Goal: Browse casually: Explore the website without a specific task or goal

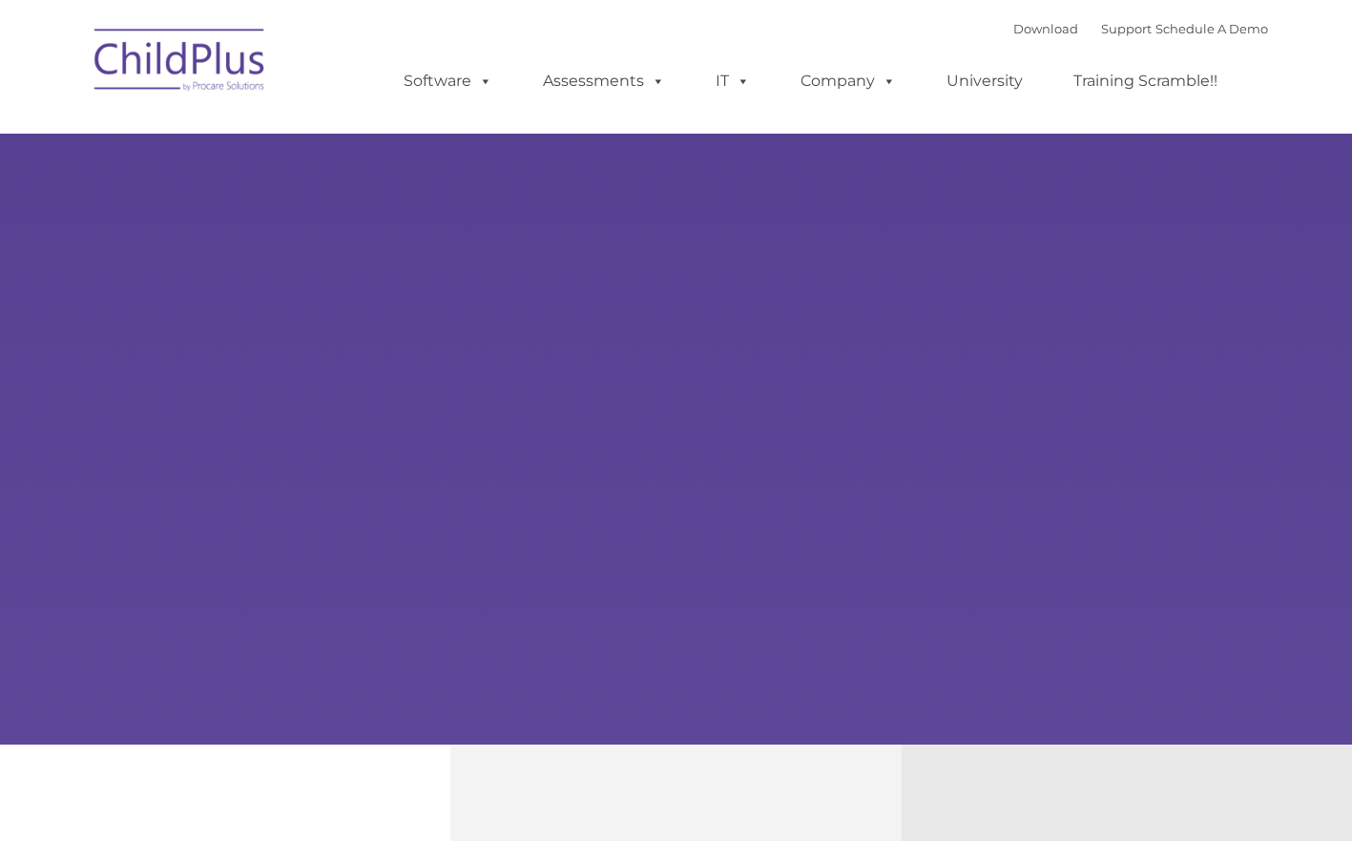
type input ""
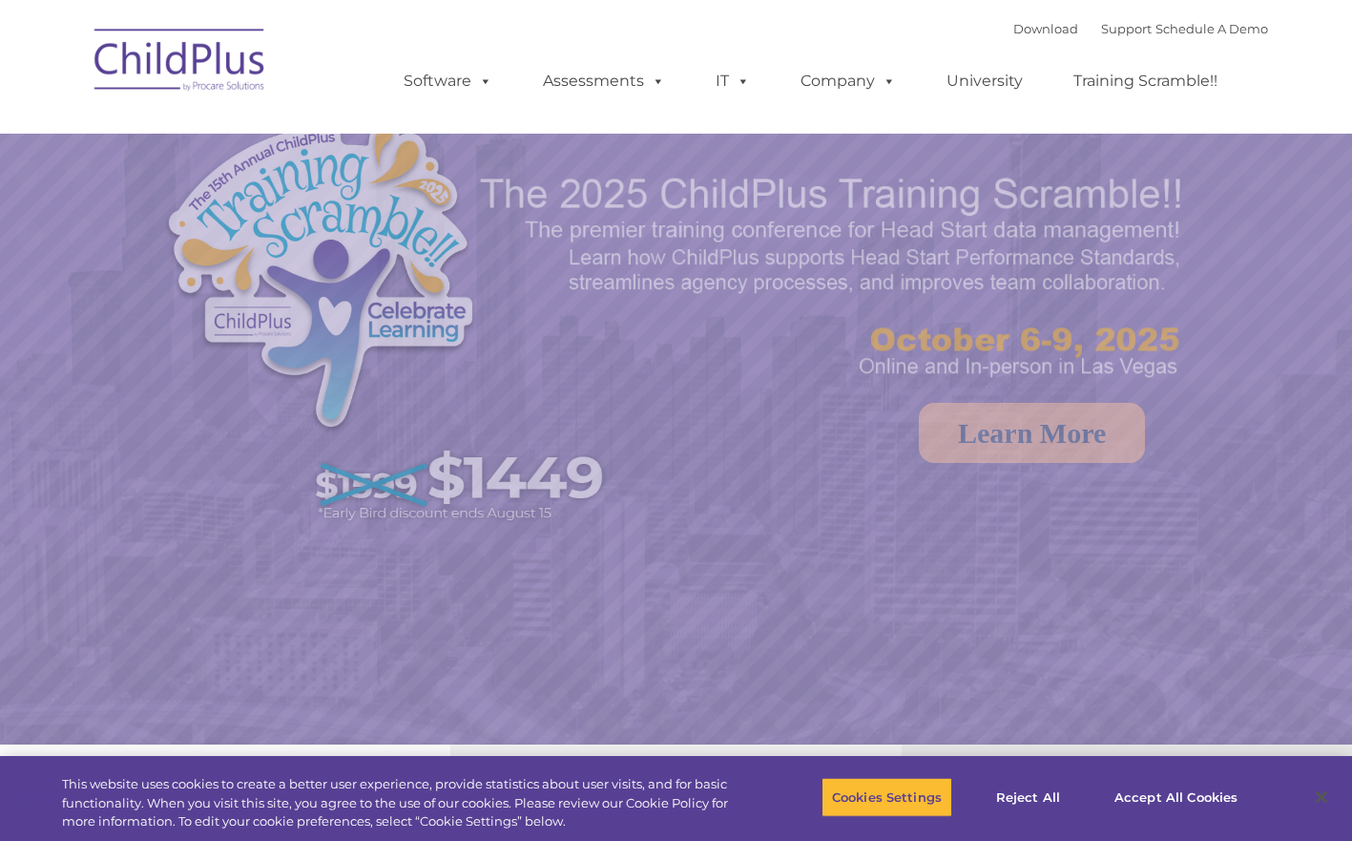
select select "MEDIUM"
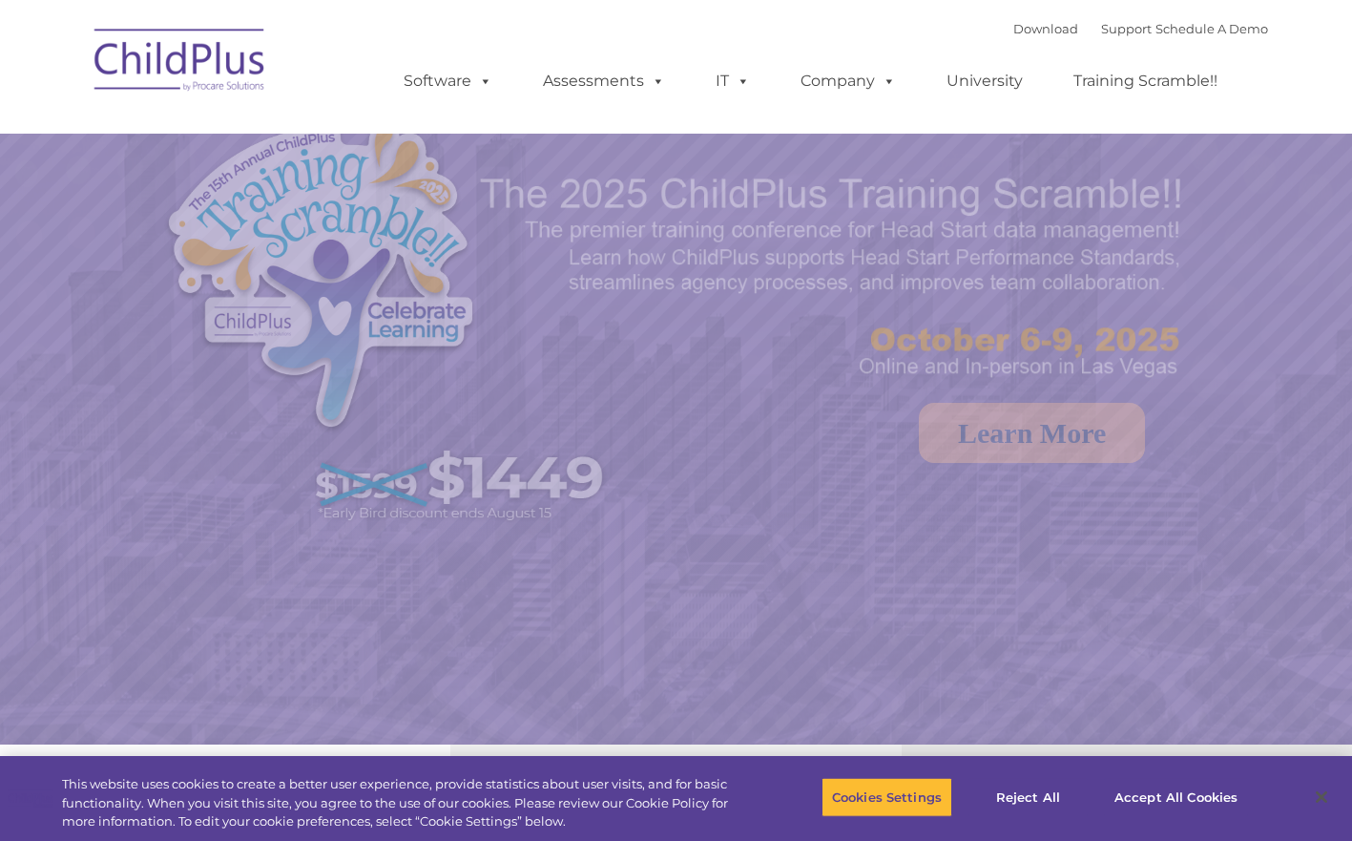
select select "MEDIUM"
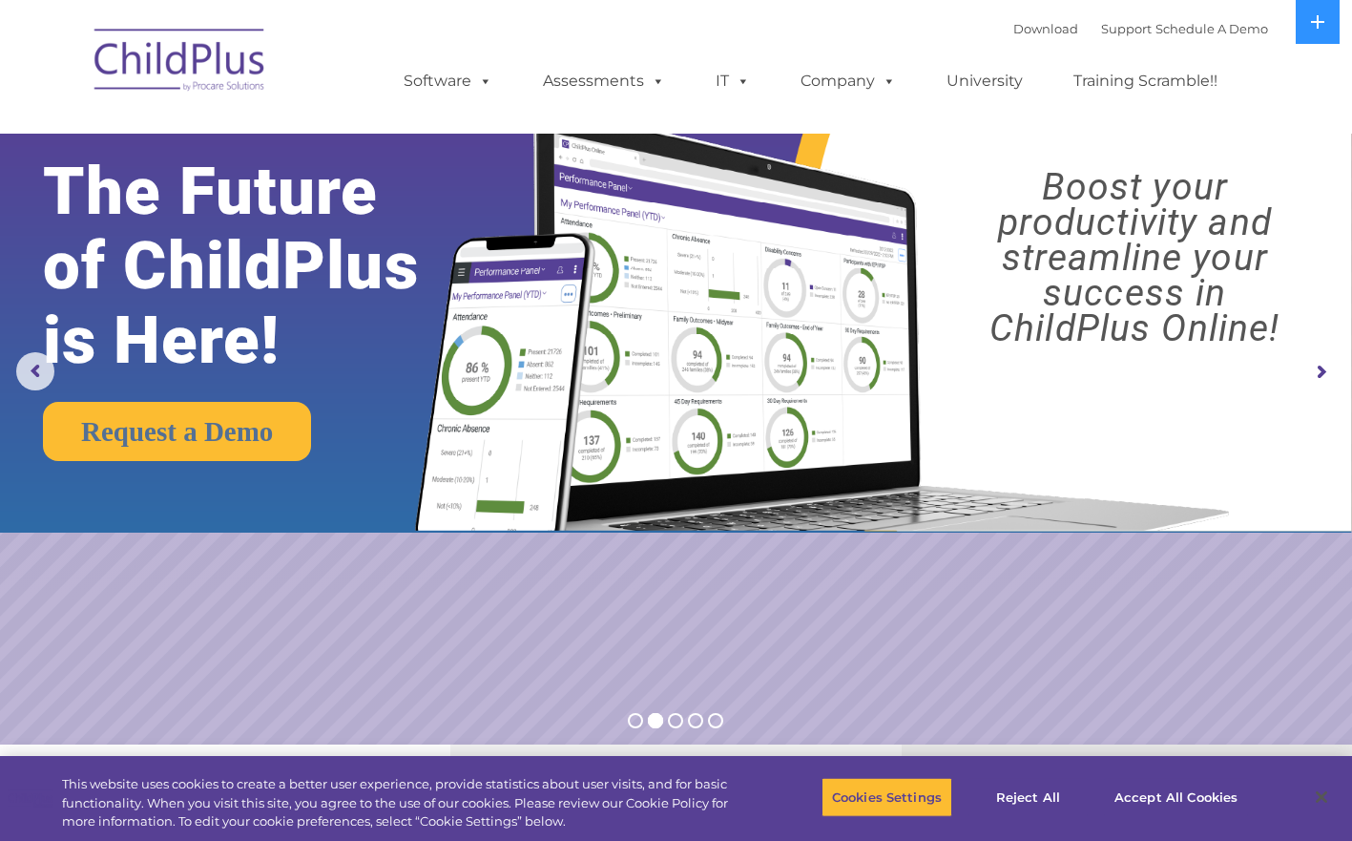
click at [1321, 374] on rs-arrow at bounding box center [1321, 372] width 38 height 38
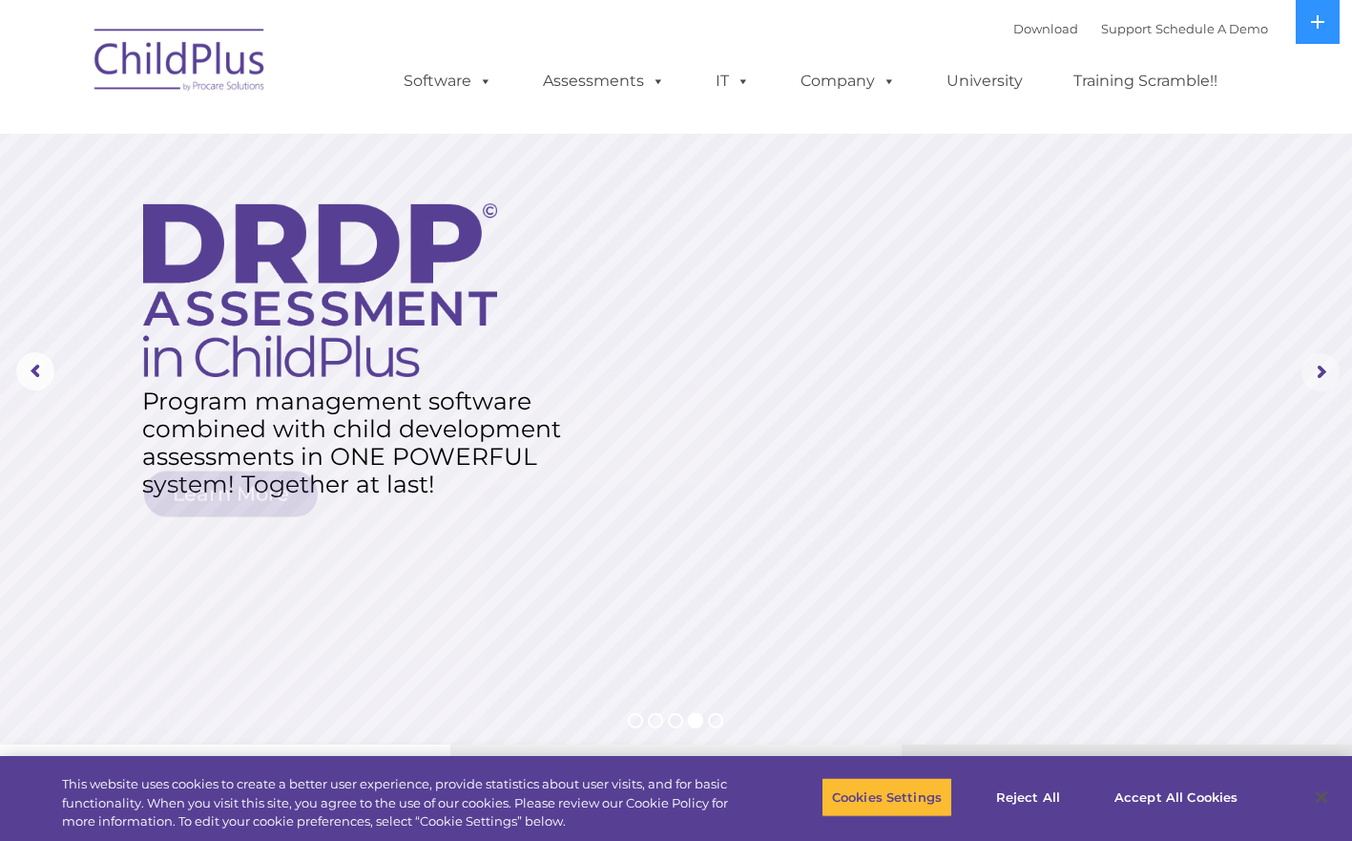
click at [1321, 374] on rs-arrow at bounding box center [1321, 372] width 38 height 38
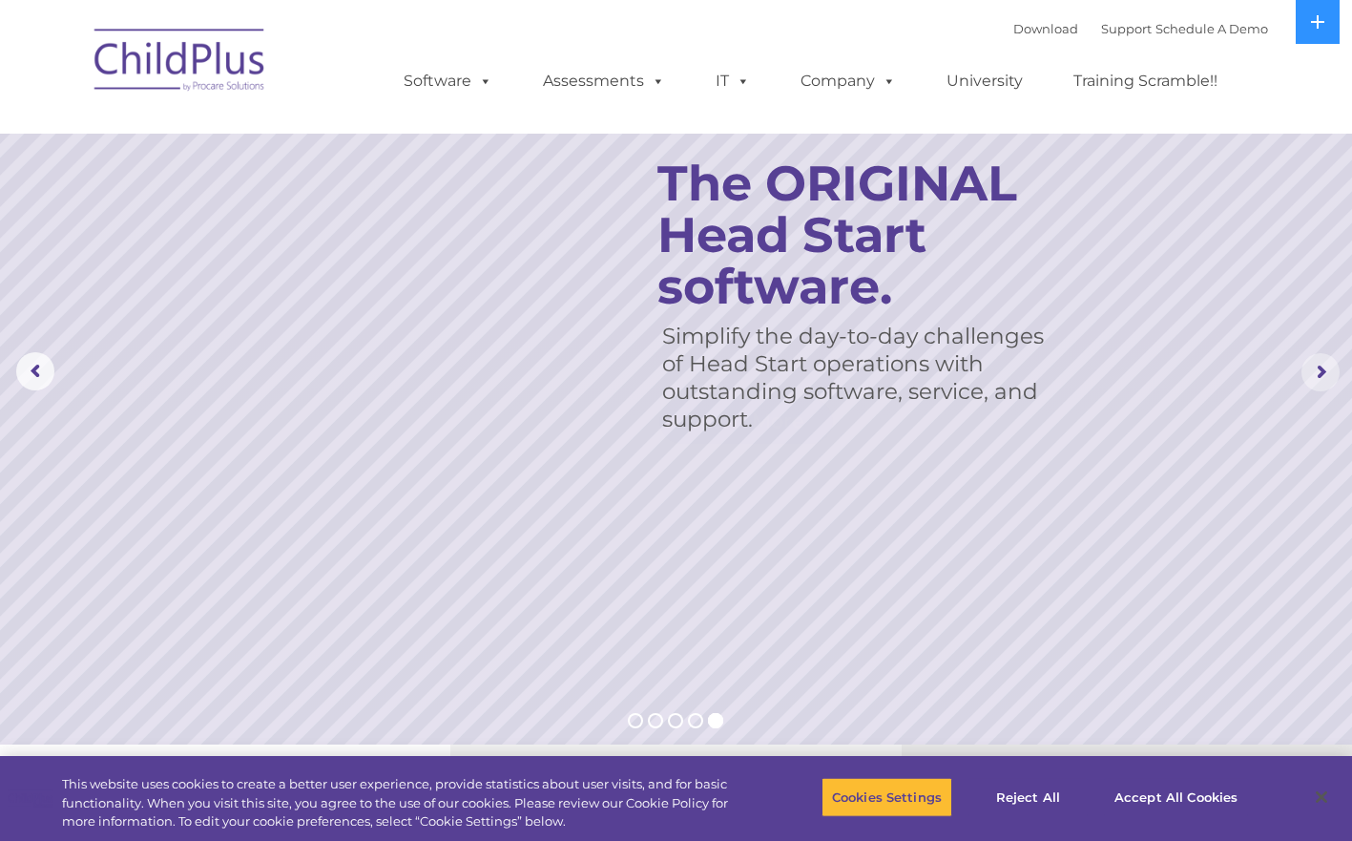
click at [1321, 374] on rs-arrow at bounding box center [1321, 372] width 38 height 38
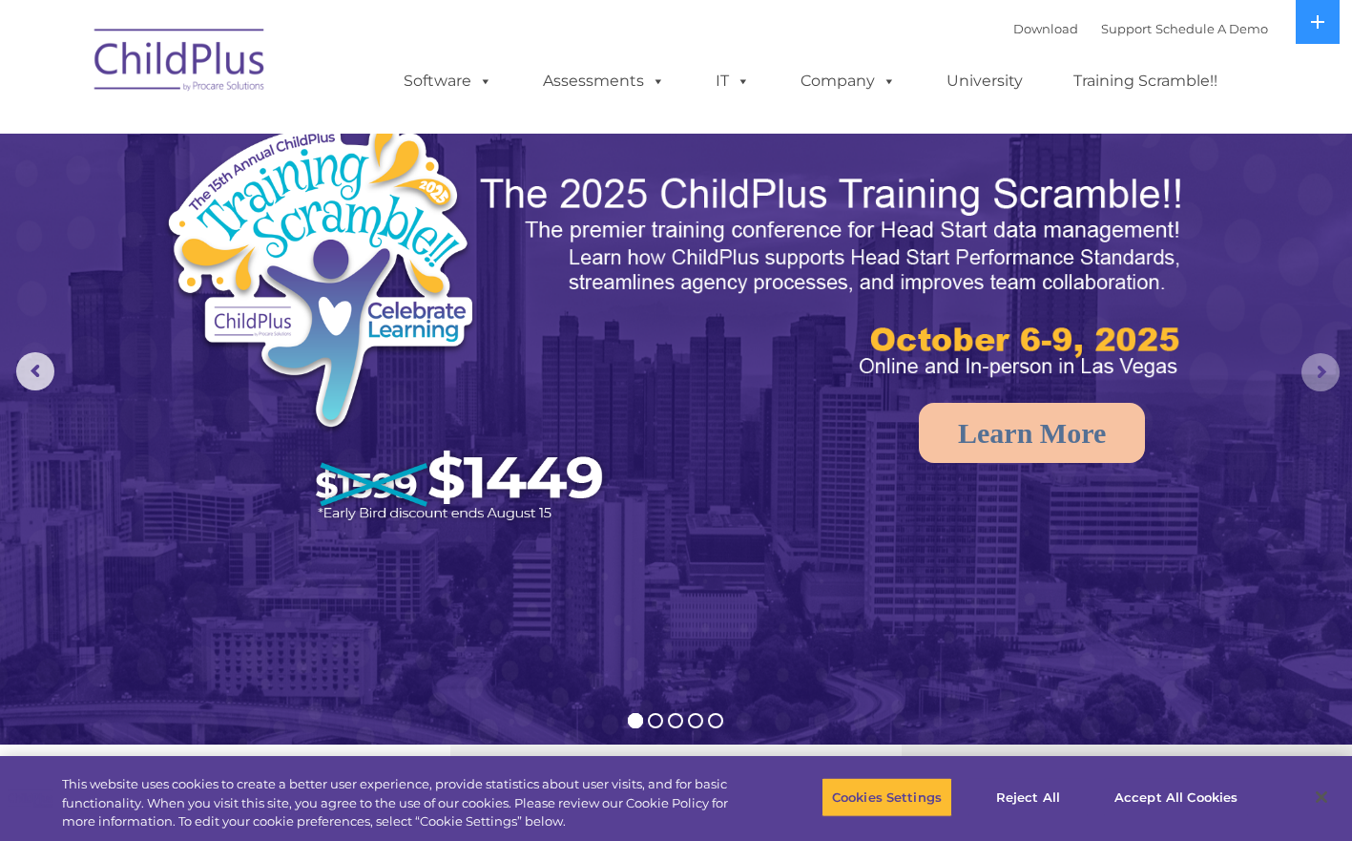
click at [1321, 374] on rs-arrow at bounding box center [1321, 372] width 38 height 38
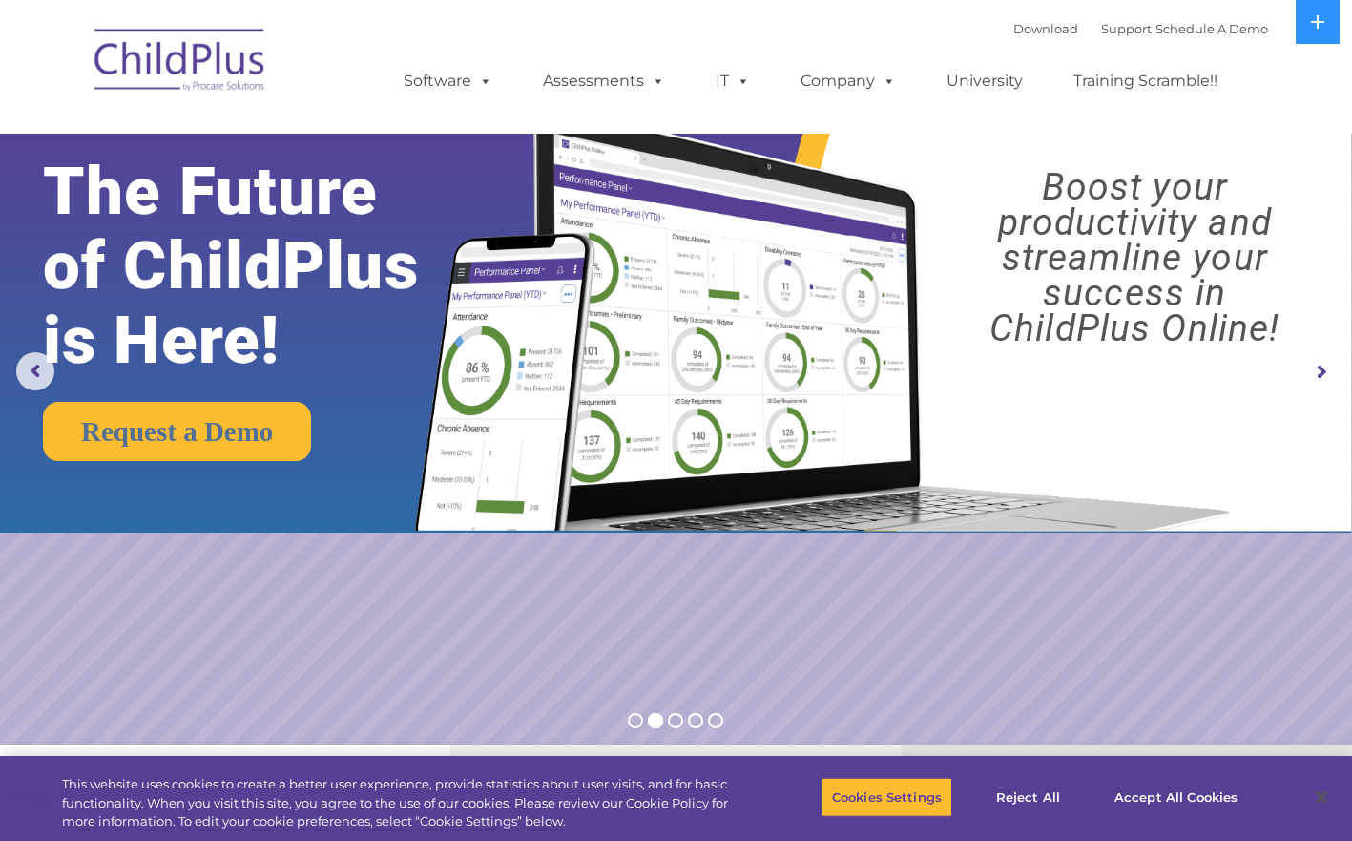
click at [1321, 374] on rs-arrow at bounding box center [1321, 372] width 38 height 38
